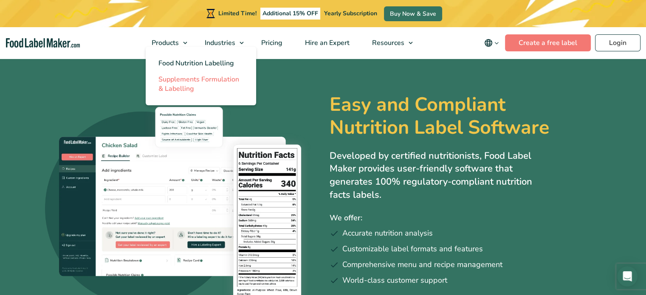
click at [185, 79] on span "Supplements Formulation & Labelling" at bounding box center [198, 84] width 81 height 19
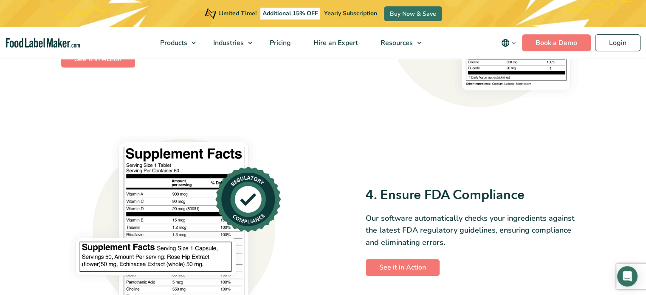
scroll to position [981, 0]
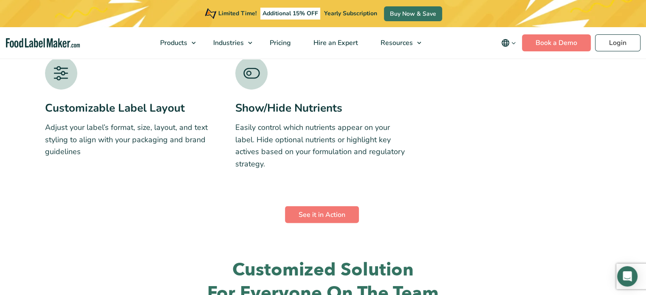
scroll to position [1606, 0]
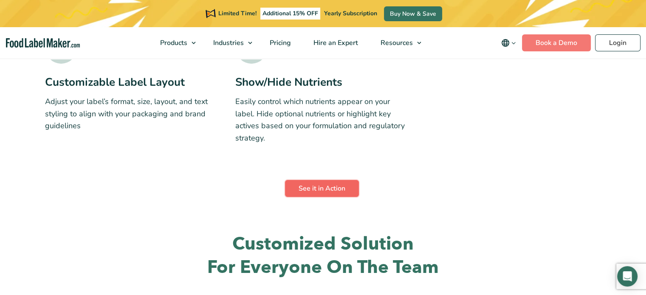
click at [318, 180] on link "See it in Action" at bounding box center [322, 188] width 74 height 17
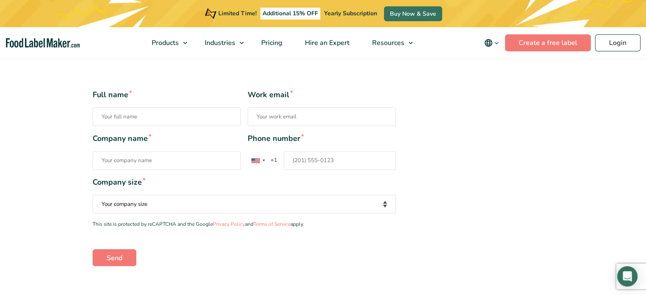
scroll to position [155, 0]
click at [528, 150] on div "Full name * Work email * Company name * Phone number * United States +1 United …" at bounding box center [323, 176] width 474 height 177
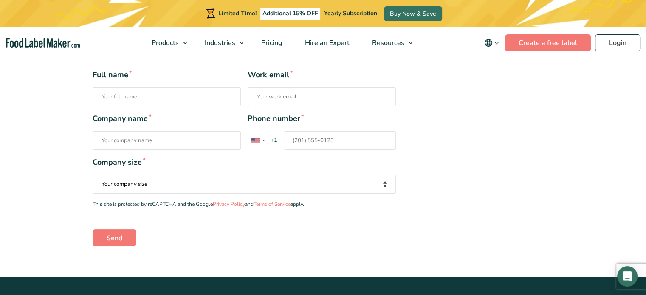
scroll to position [0, 0]
